Goal: Entertainment & Leisure: Consume media (video, audio)

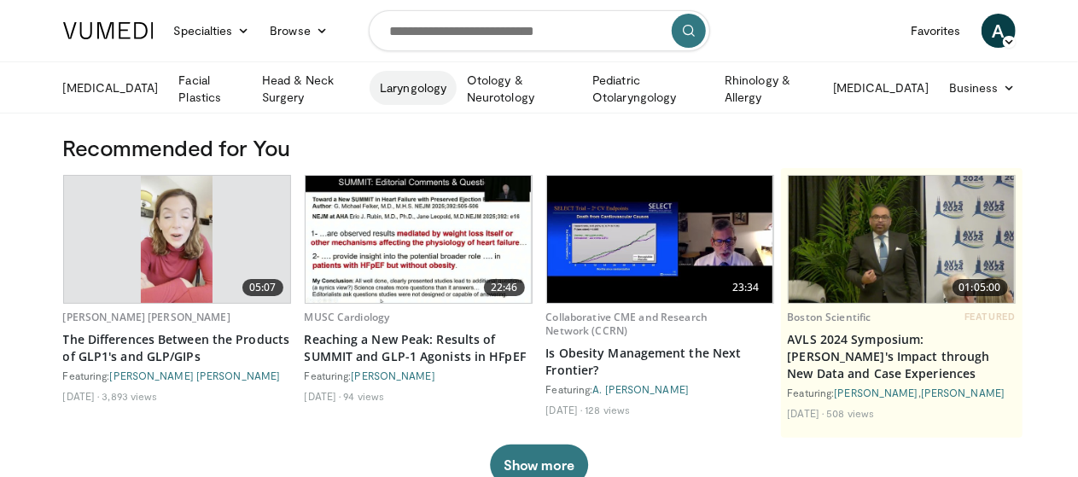
click at [437, 86] on link "Laryngology" at bounding box center [412, 88] width 87 height 34
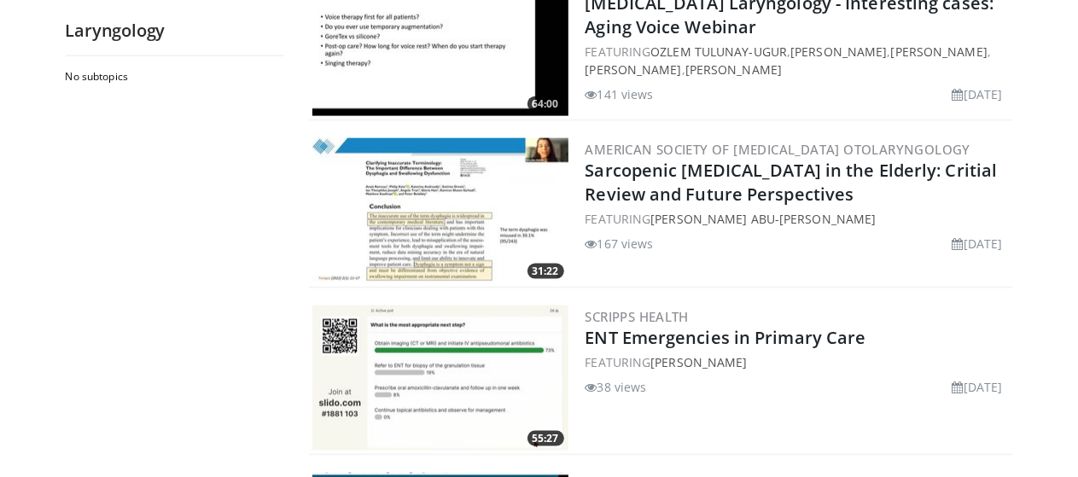
scroll to position [1137, 0]
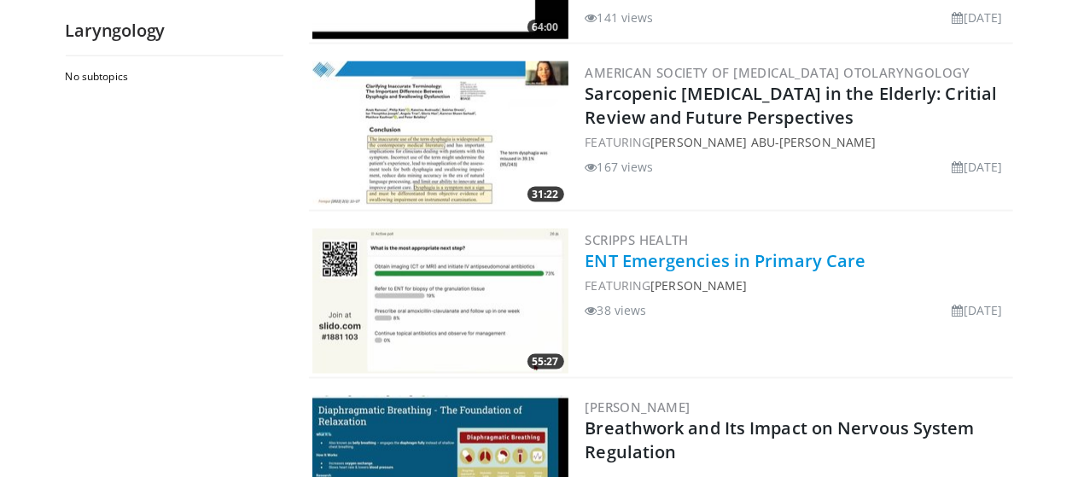
click at [782, 255] on link "ENT Emergencies in Primary Care" at bounding box center [725, 260] width 281 height 23
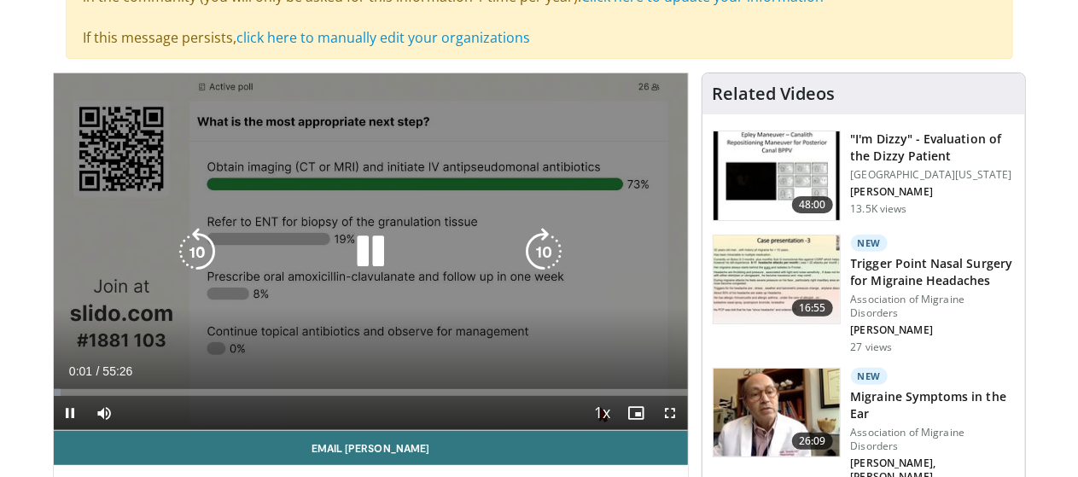
scroll to position [193, 0]
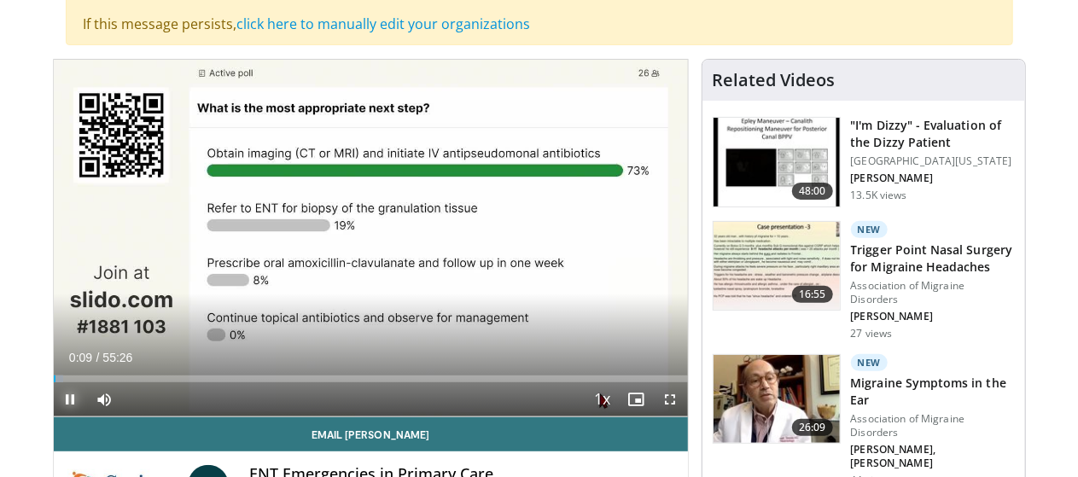
click at [54, 416] on span "Video Player" at bounding box center [71, 399] width 34 height 34
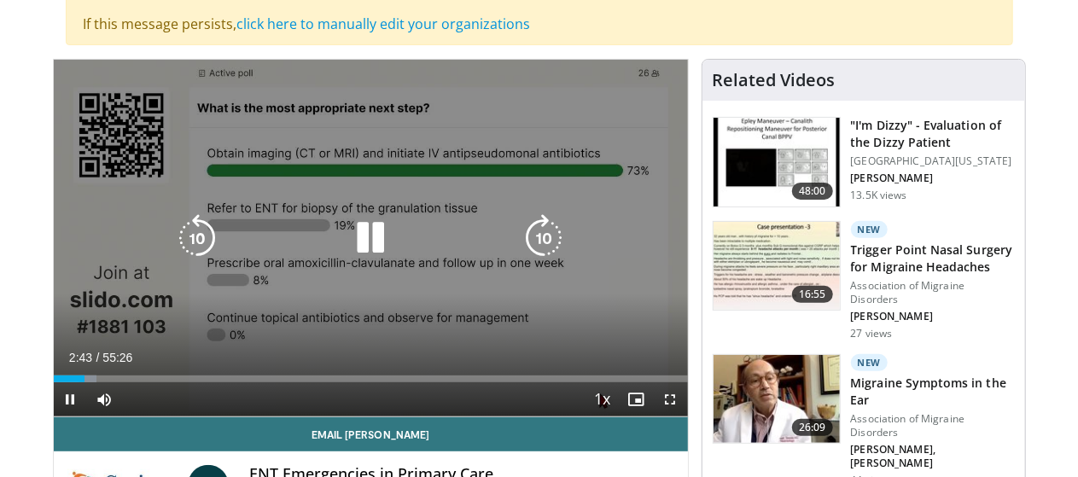
click at [112, 337] on div "10 seconds Tap to unmute" at bounding box center [371, 238] width 634 height 357
click at [54, 417] on video-js "**********" at bounding box center [371, 238] width 634 height 357
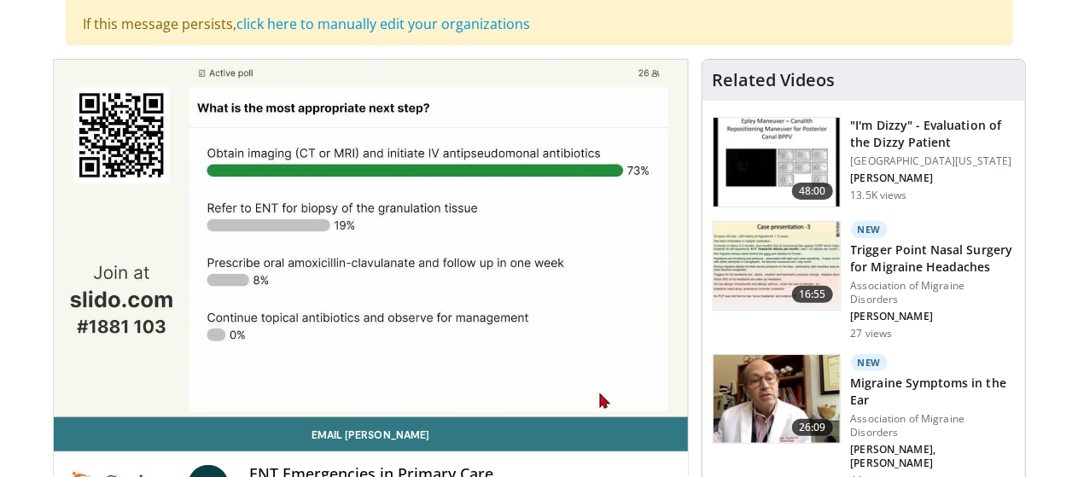
click at [54, 417] on video-js "**********" at bounding box center [371, 238] width 634 height 357
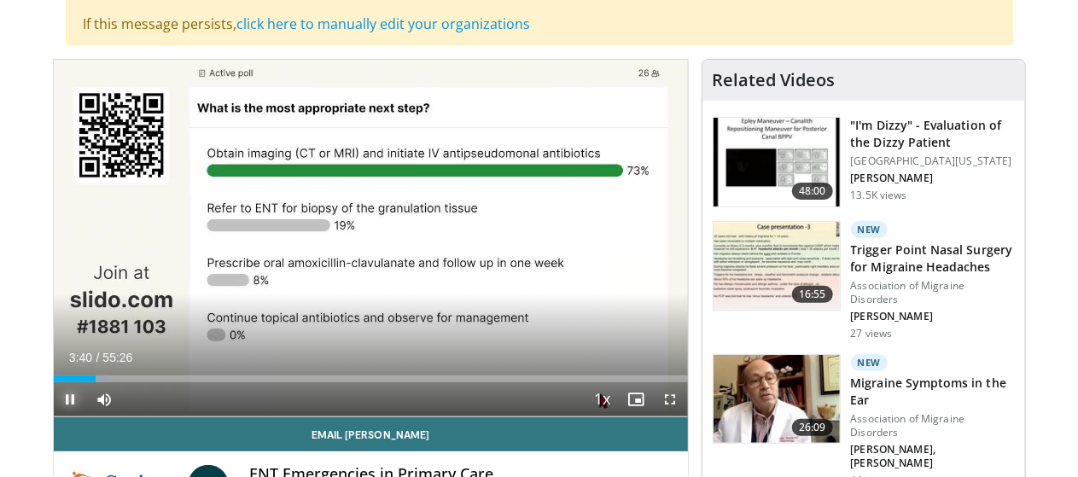
click at [54, 416] on span "Video Player" at bounding box center [71, 399] width 34 height 34
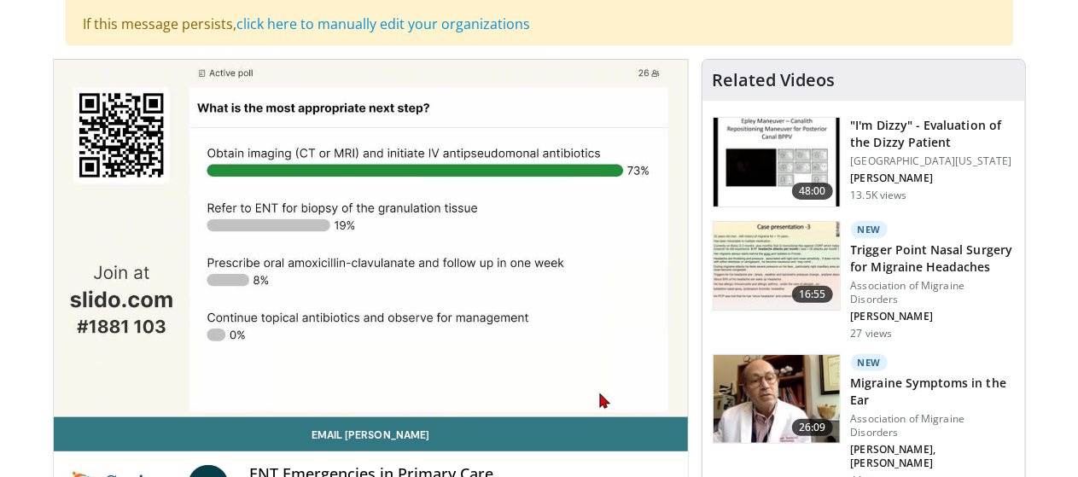
click at [360, 243] on div "10 seconds Tap to unmute" at bounding box center [371, 238] width 634 height 357
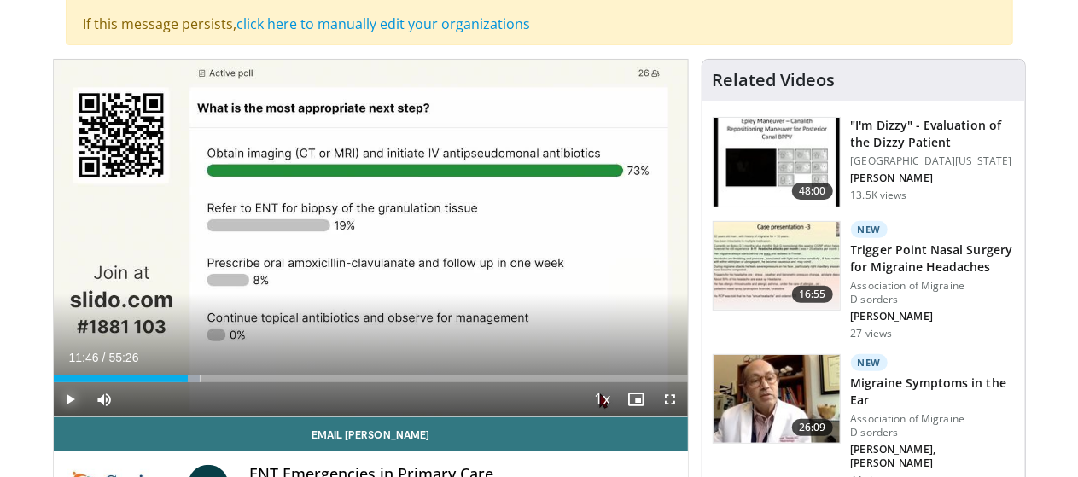
click at [54, 416] on span "Video Player" at bounding box center [71, 399] width 34 height 34
click at [351, 371] on div "10 seconds Tap to unmute" at bounding box center [371, 238] width 634 height 357
click at [54, 416] on span "Video Player" at bounding box center [71, 399] width 34 height 34
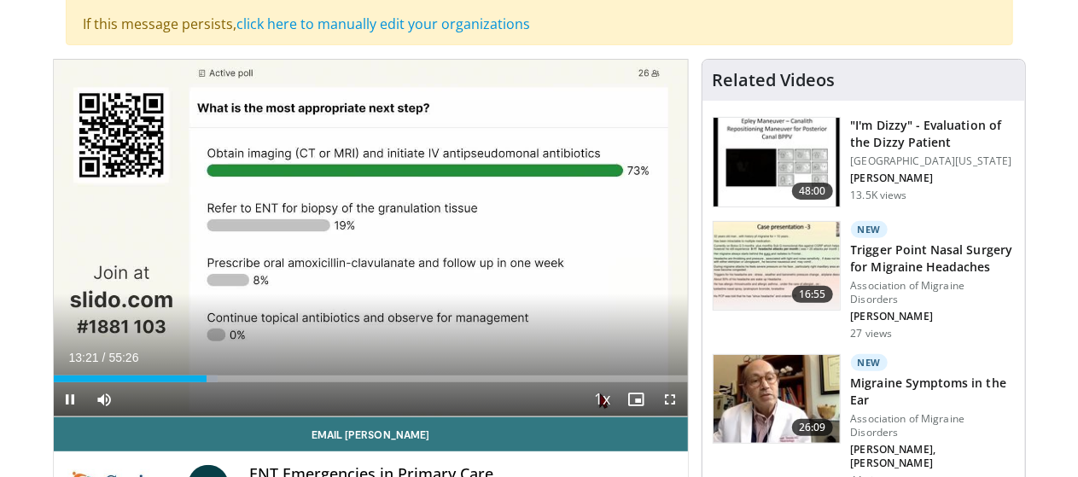
click at [54, 417] on video-js "**********" at bounding box center [371, 238] width 634 height 357
click at [54, 416] on span "Video Player" at bounding box center [71, 399] width 34 height 34
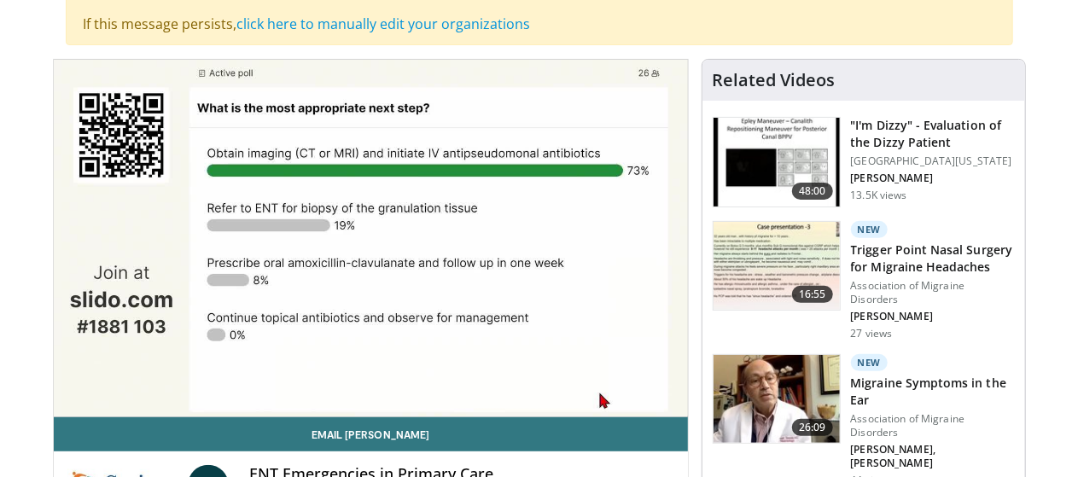
click at [54, 417] on video-js "**********" at bounding box center [371, 238] width 634 height 357
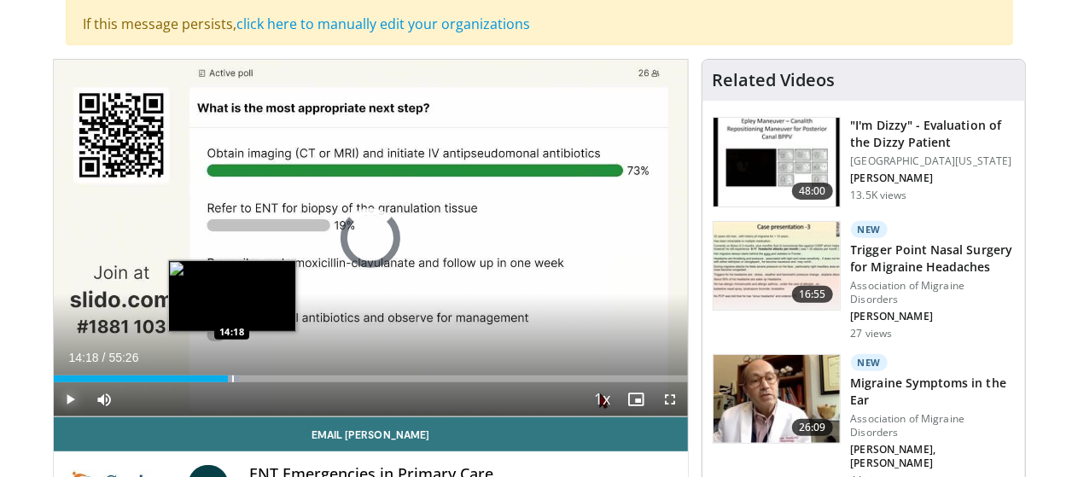
click at [232, 382] on div "Progress Bar" at bounding box center [233, 378] width 2 height 7
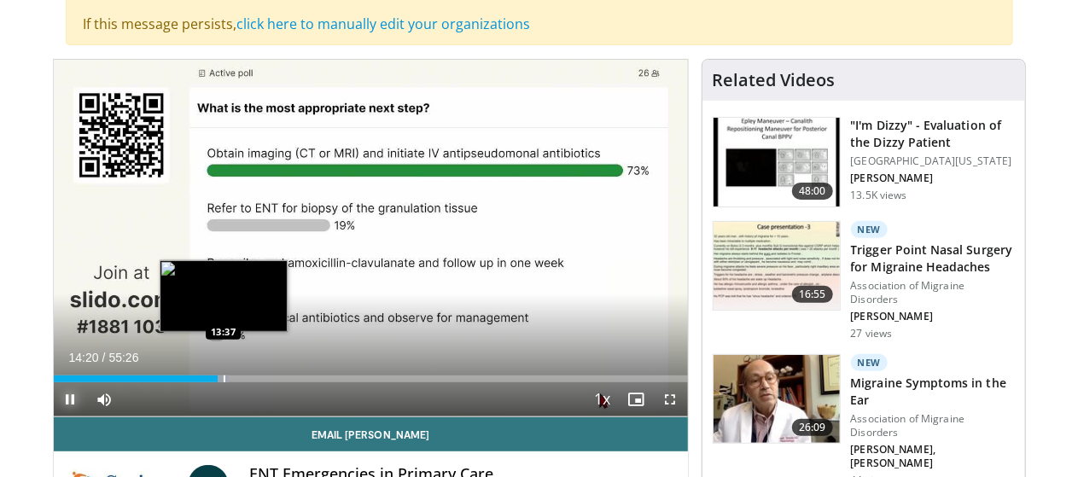
click at [224, 382] on div "Progress Bar" at bounding box center [225, 378] width 2 height 7
click at [230, 382] on div "Progress Bar" at bounding box center [231, 378] width 2 height 7
click at [224, 382] on div "Progress Bar" at bounding box center [225, 378] width 2 height 7
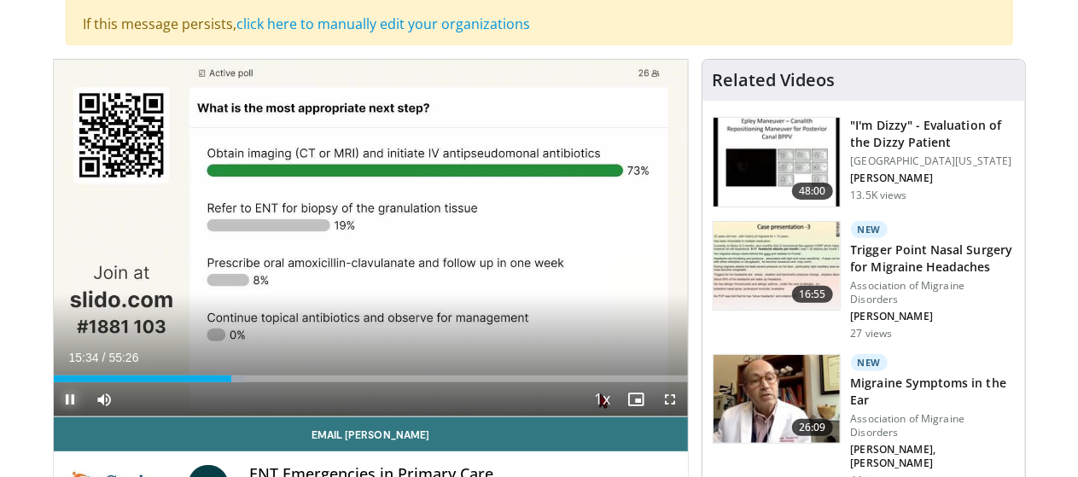
click at [54, 416] on span "Video Player" at bounding box center [71, 399] width 34 height 34
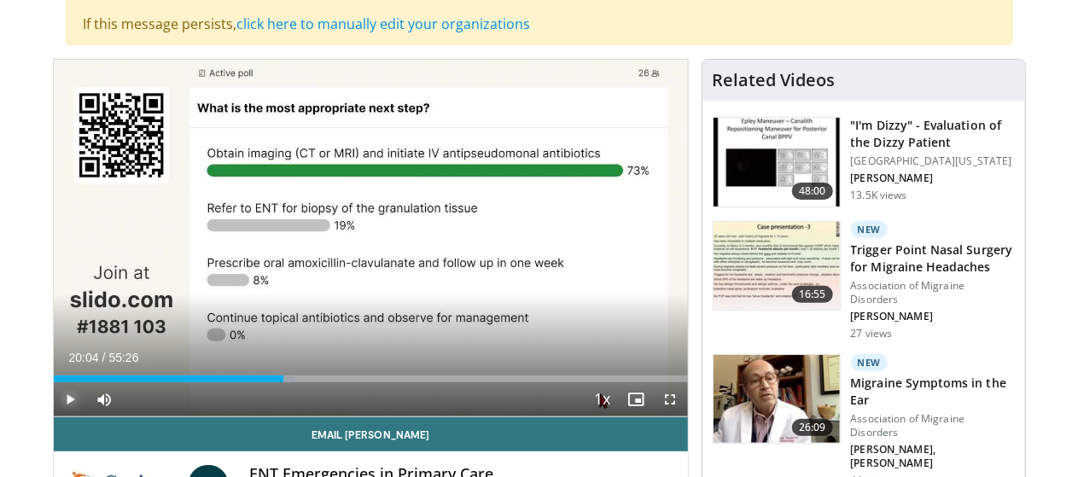
click at [54, 416] on span "Video Player" at bounding box center [71, 399] width 34 height 34
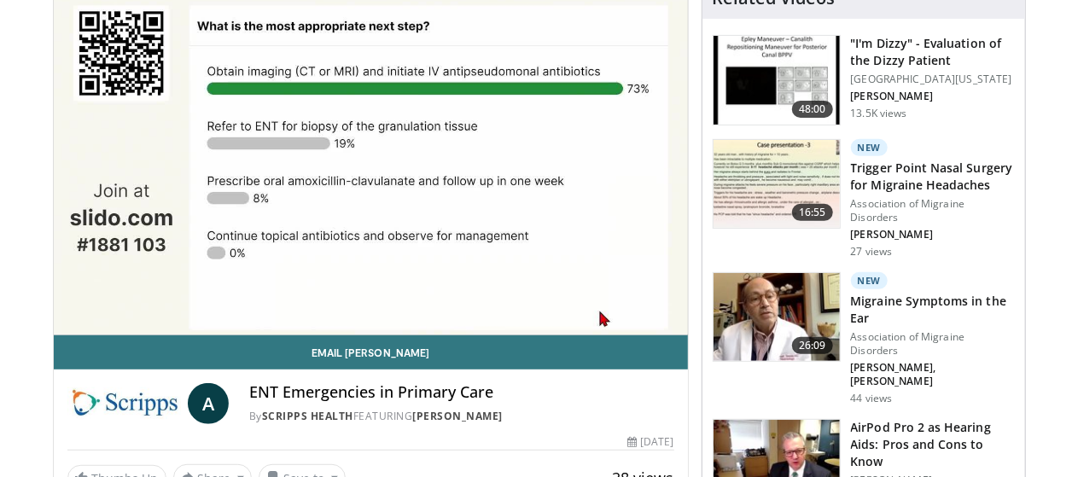
scroll to position [288, 0]
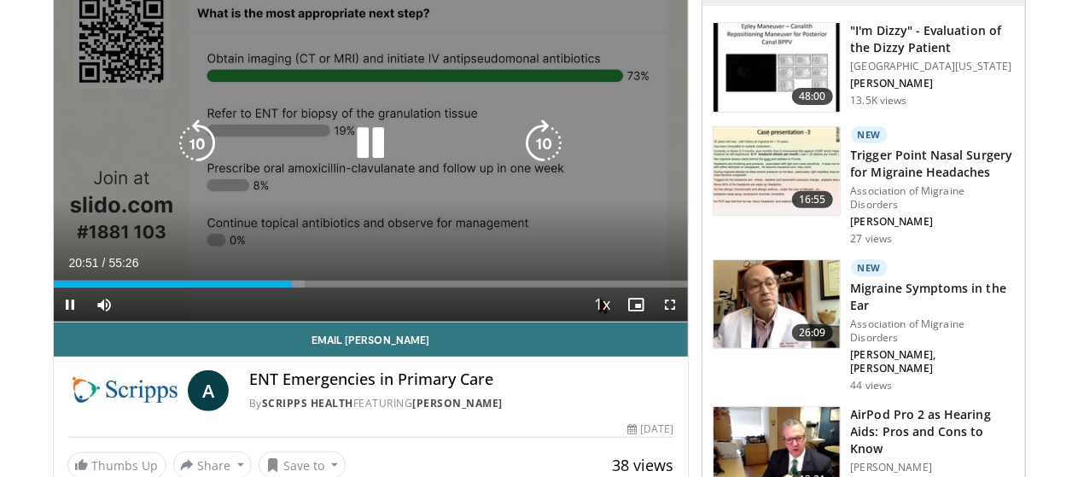
drag, startPoint x: 55, startPoint y: 262, endPoint x: 330, endPoint y: 261, distance: 275.6
click at [330, 261] on div "10 seconds Tap to unmute" at bounding box center [371, 143] width 634 height 357
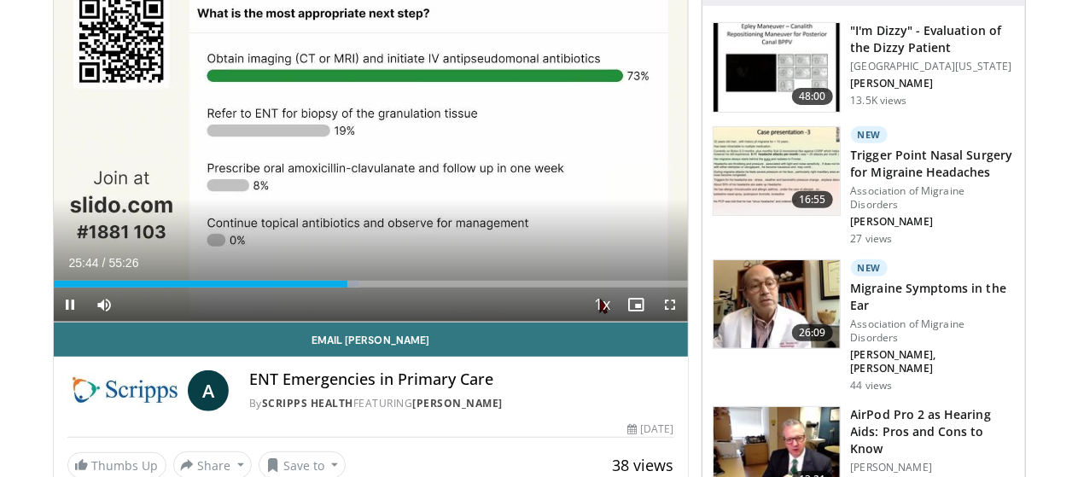
click at [330, 261] on div "10 seconds Tap to unmute" at bounding box center [371, 143] width 634 height 357
click at [54, 322] on span "Video Player" at bounding box center [71, 305] width 34 height 34
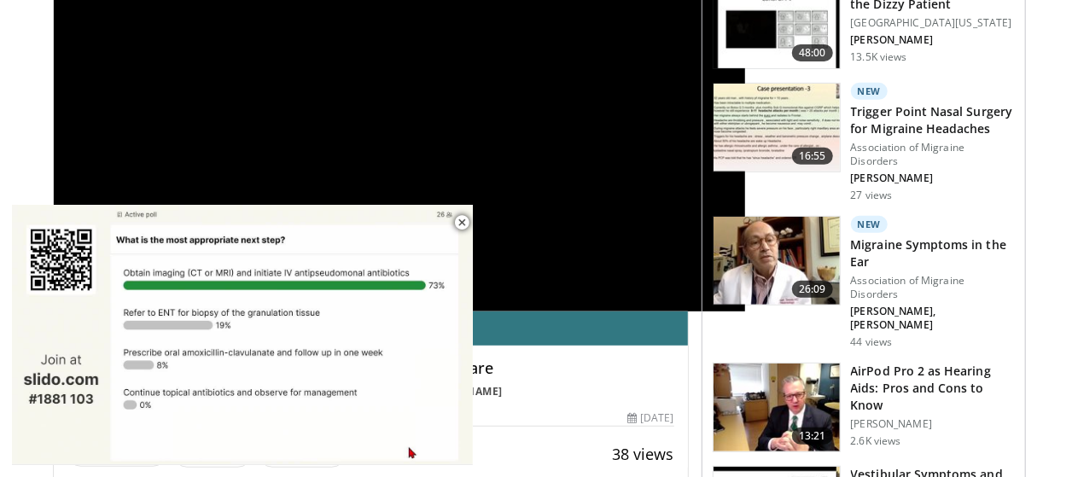
scroll to position [333, 0]
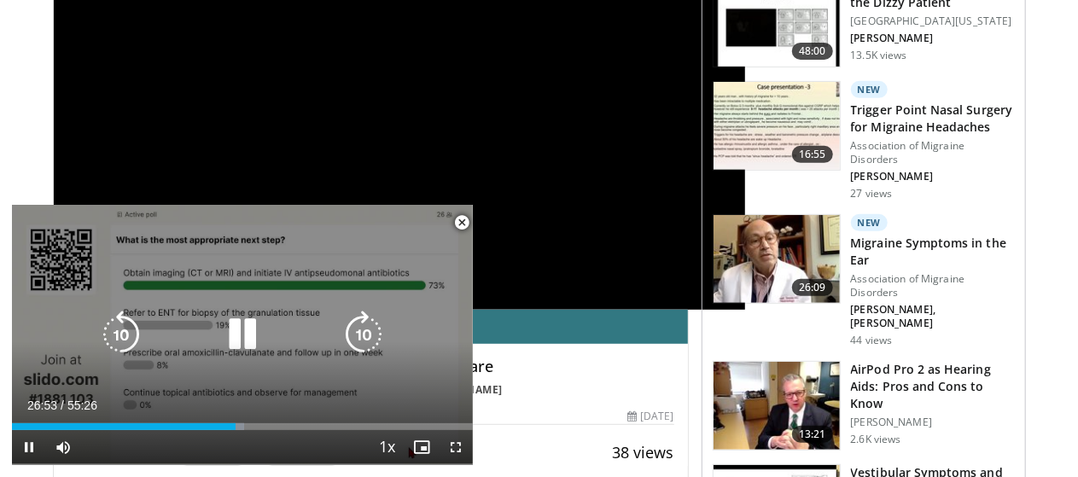
click at [217, 240] on div "10 seconds Tap to unmute" at bounding box center [242, 334] width 461 height 259
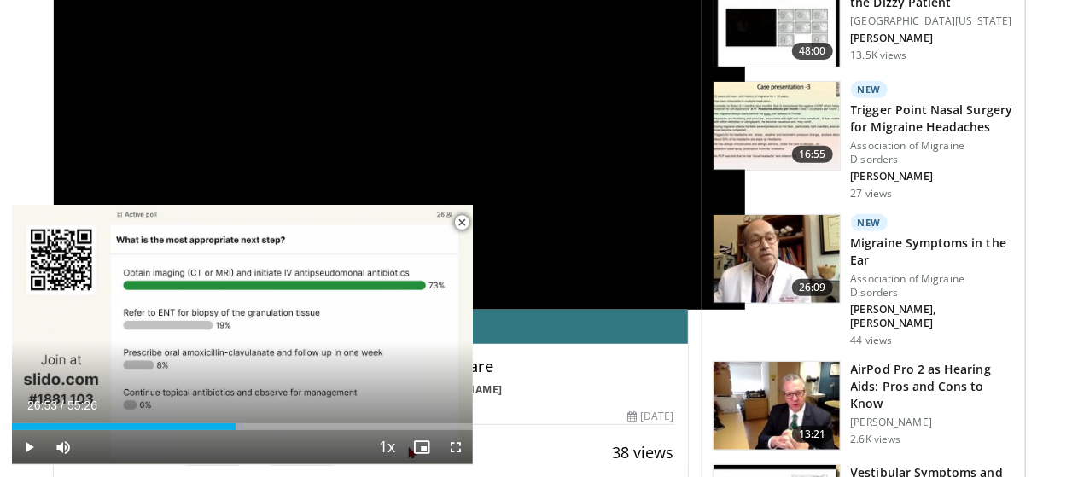
click at [217, 240] on div "10 seconds Tap to unmute" at bounding box center [242, 334] width 461 height 259
click at [466, 215] on span "Video Player" at bounding box center [462, 223] width 34 height 34
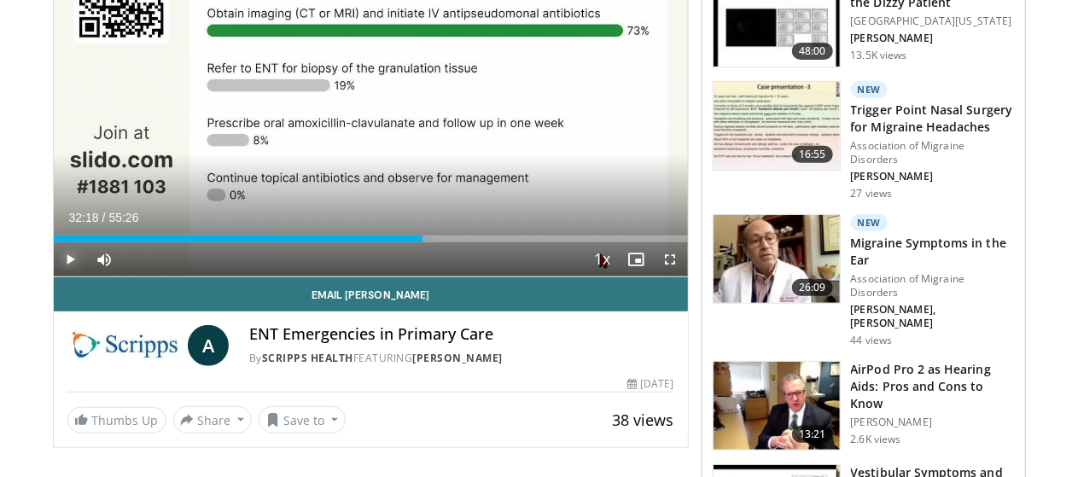
click at [54, 276] on span "Video Player" at bounding box center [71, 259] width 34 height 34
click at [54, 277] on video-js "**********" at bounding box center [371, 98] width 634 height 357
click at [54, 276] on span "Video Player" at bounding box center [71, 259] width 34 height 34
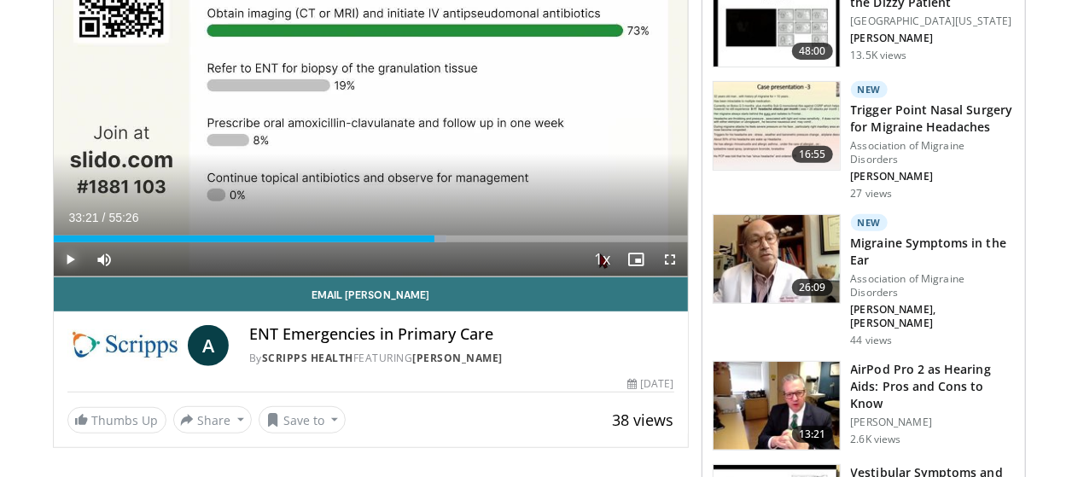
click at [54, 276] on span "Video Player" at bounding box center [71, 259] width 34 height 34
click at [54, 276] on video-js "**********" at bounding box center [371, 98] width 634 height 357
click at [54, 276] on span "Video Player" at bounding box center [71, 259] width 34 height 34
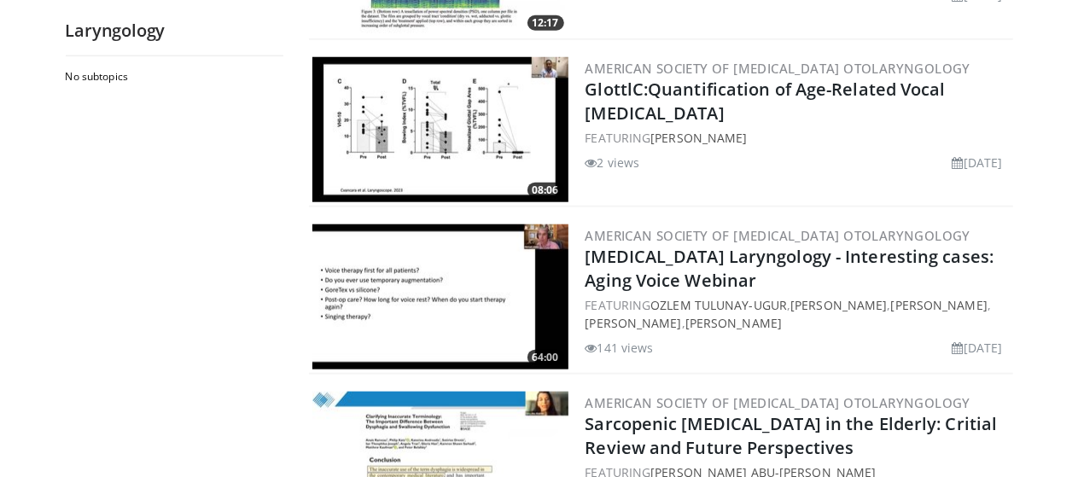
scroll to position [803, 0]
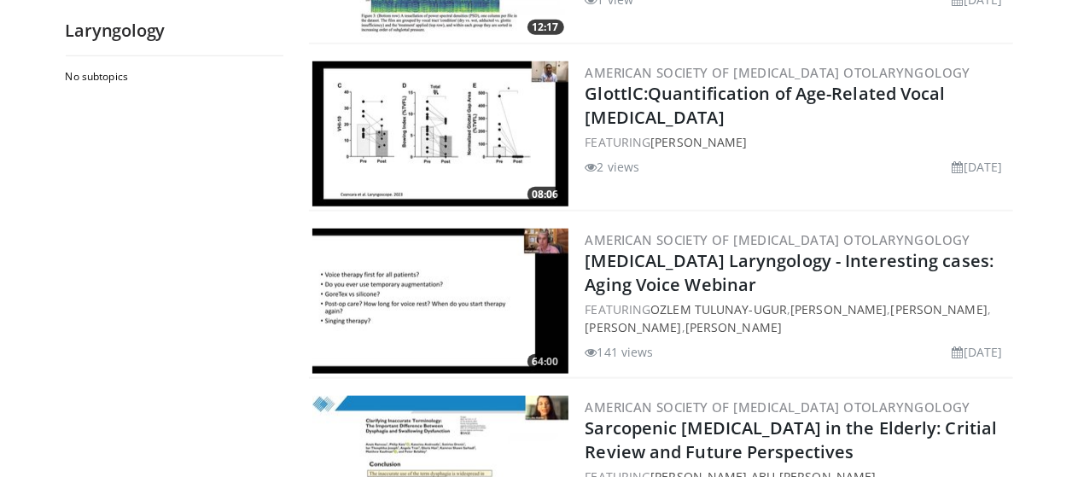
click at [816, 274] on h2 "Geriatric Laryngology - Interesting cases: Aging Voice Webinar" at bounding box center [797, 273] width 424 height 48
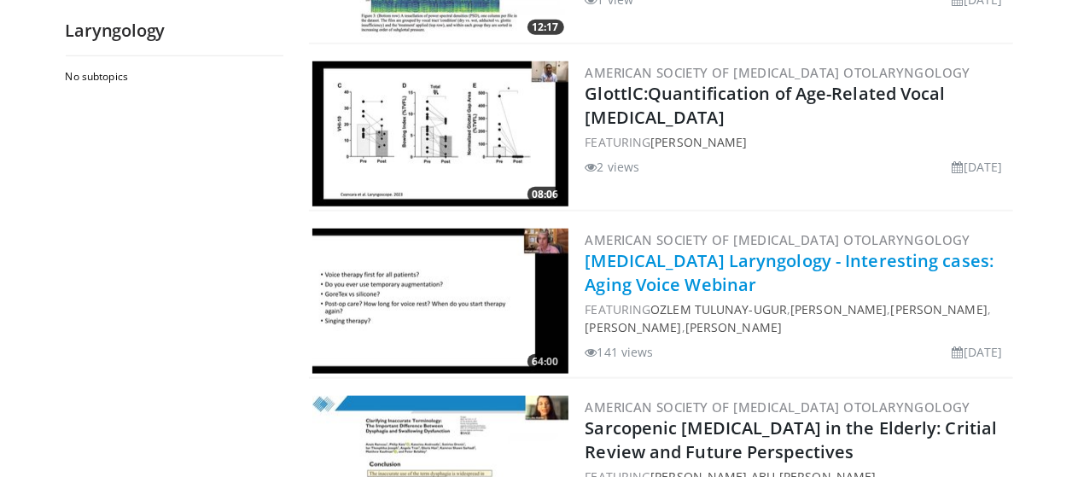
click at [840, 265] on link "Geriatric Laryngology - Interesting cases: Aging Voice Webinar" at bounding box center [789, 272] width 409 height 47
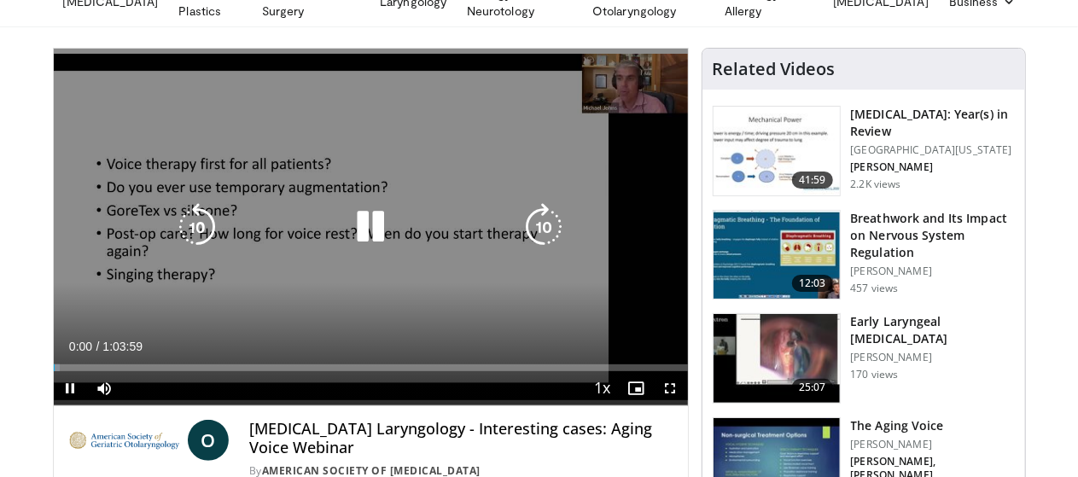
scroll to position [88, 0]
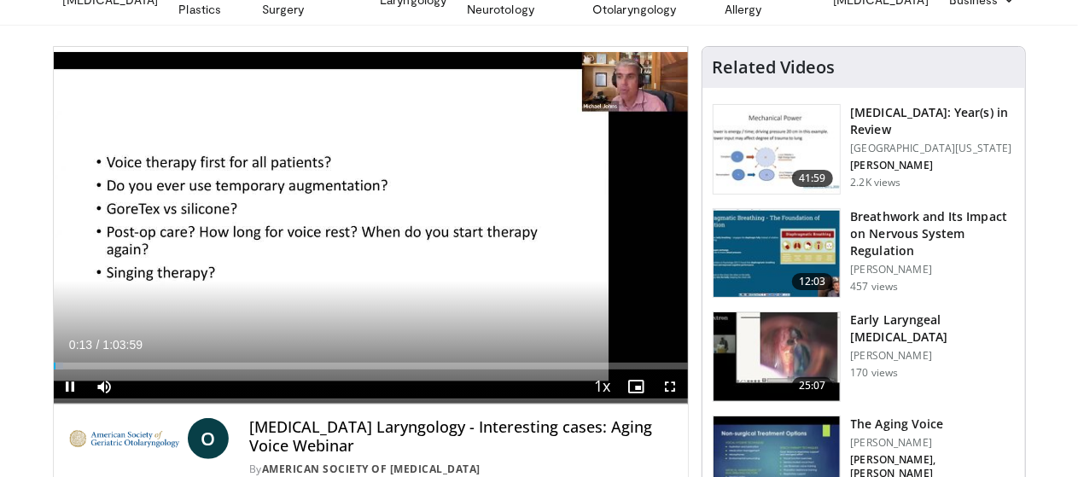
click at [387, 327] on div "10 seconds Tap to unmute" at bounding box center [371, 225] width 634 height 357
click at [54, 404] on span "Video Player" at bounding box center [71, 386] width 34 height 34
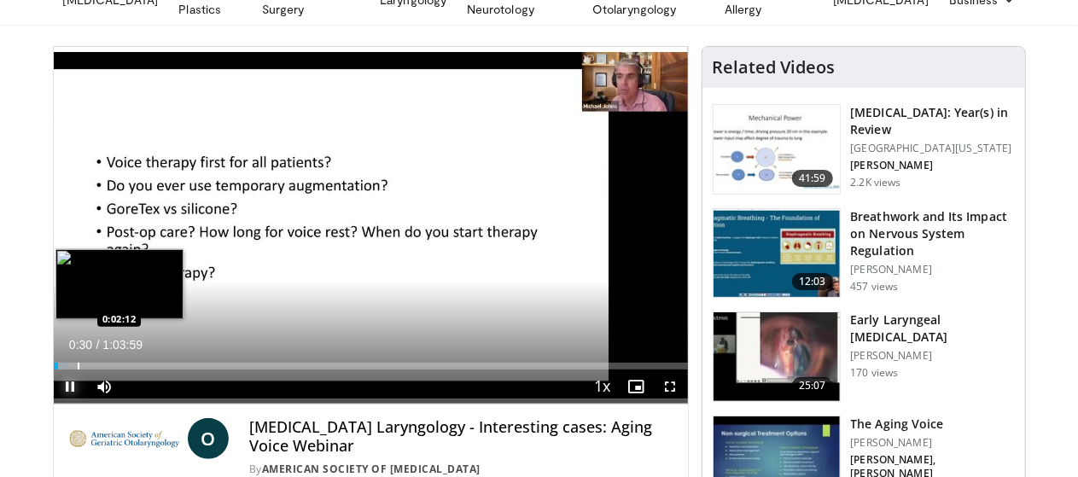
click at [78, 369] on div "Progress Bar" at bounding box center [79, 366] width 2 height 7
click at [73, 369] on div "Progress Bar" at bounding box center [74, 366] width 2 height 7
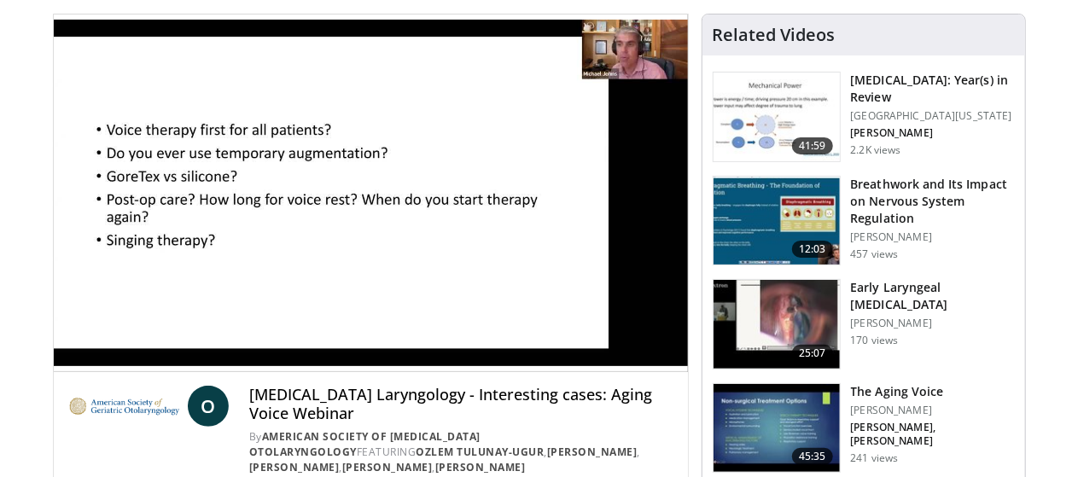
scroll to position [121, 0]
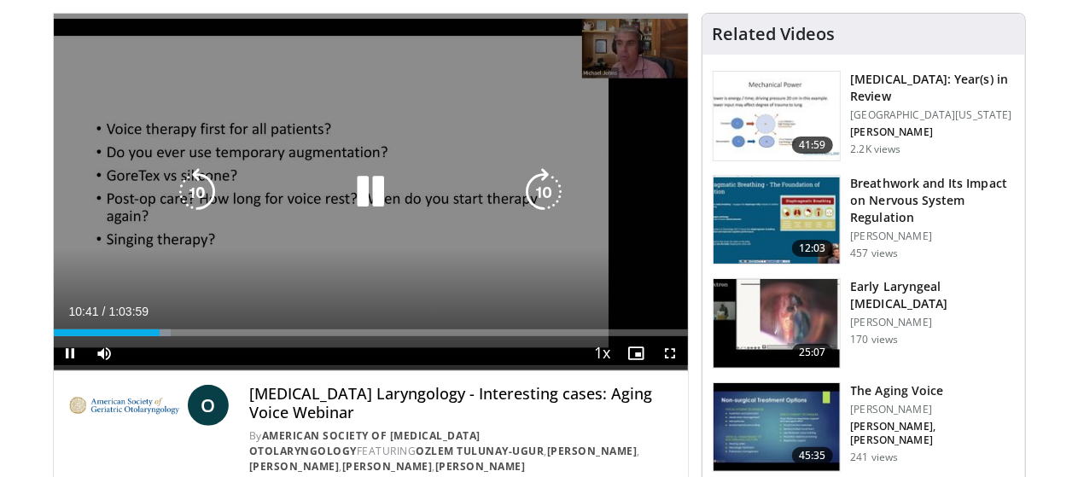
click at [357, 207] on icon "Video Player" at bounding box center [370, 192] width 48 height 48
click at [423, 284] on div "10 seconds Tap to unmute" at bounding box center [371, 192] width 634 height 357
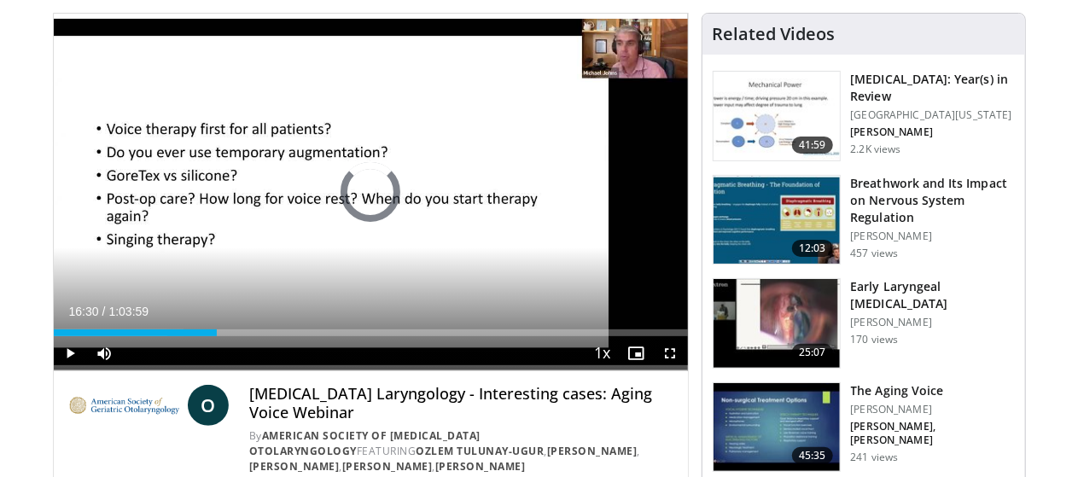
click at [189, 336] on div "Loaded : 20.54% 0:12:01 0:16:35" at bounding box center [371, 332] width 634 height 7
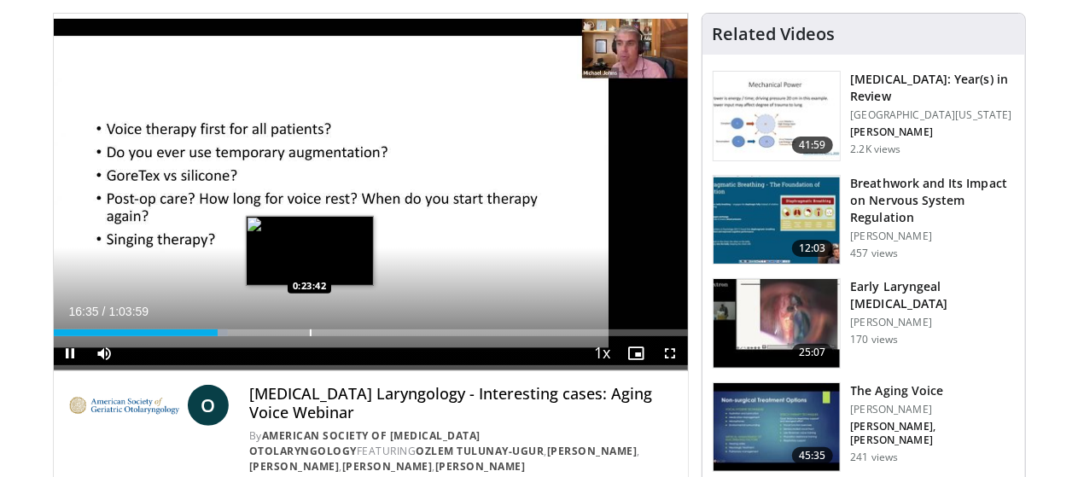
click at [310, 336] on div "Progress Bar" at bounding box center [311, 332] width 2 height 7
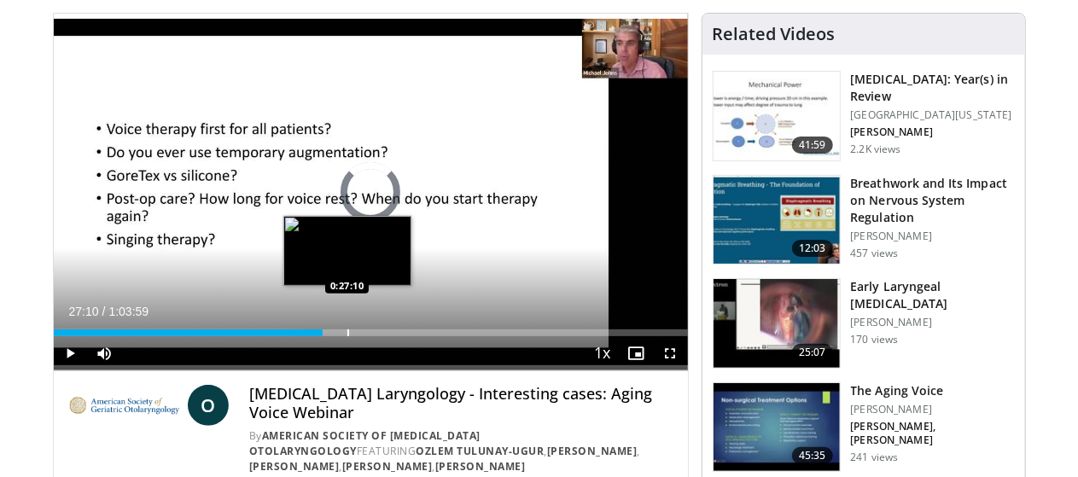
click at [347, 336] on div "Progress Bar" at bounding box center [348, 332] width 2 height 7
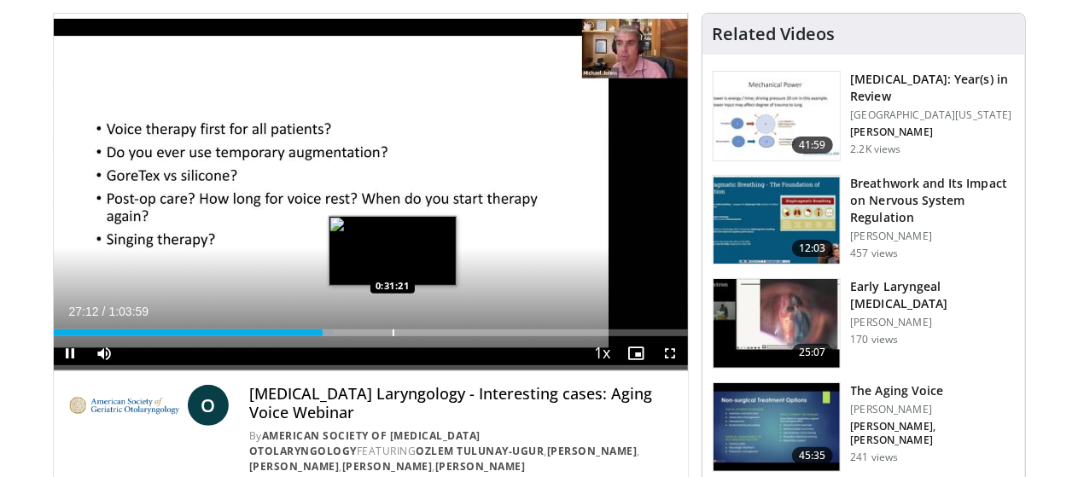
click at [392, 336] on div "Progress Bar" at bounding box center [393, 332] width 2 height 7
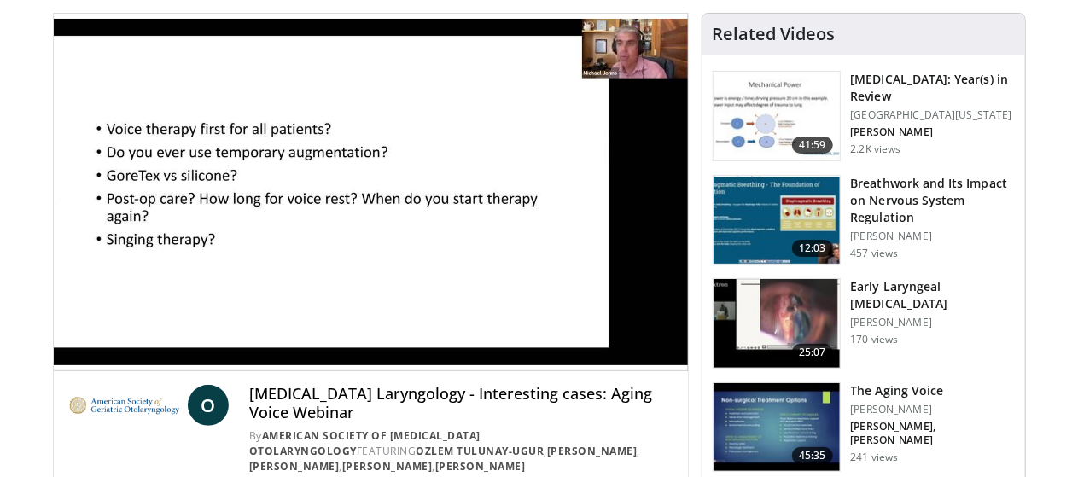
click at [911, 399] on h3 "The Aging Voice" at bounding box center [933, 390] width 164 height 17
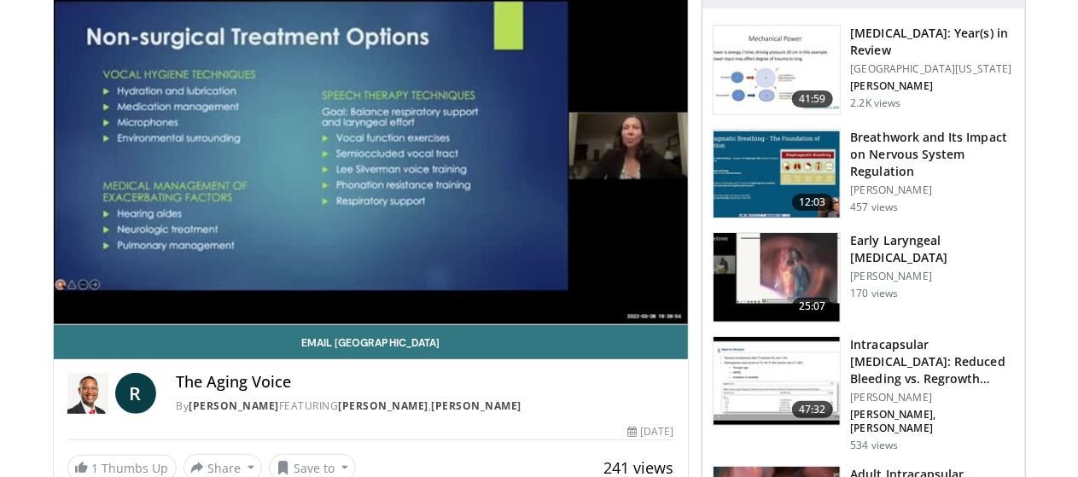
scroll to position [168, 0]
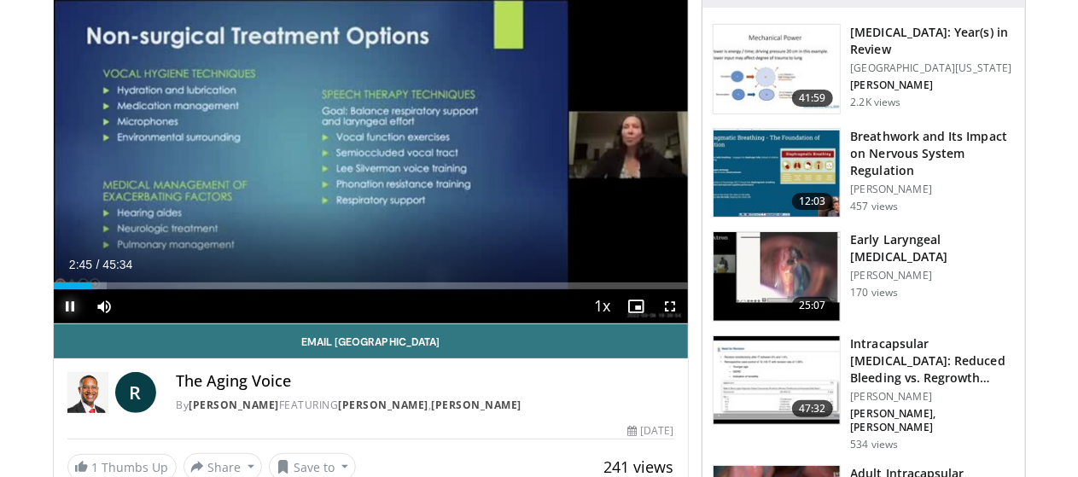
click at [54, 323] on span "Video Player" at bounding box center [71, 306] width 34 height 34
